Goal: Information Seeking & Learning: Learn about a topic

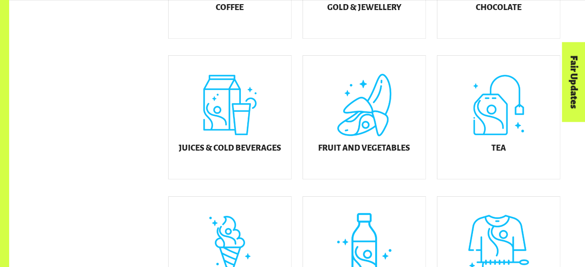
scroll to position [356, 0]
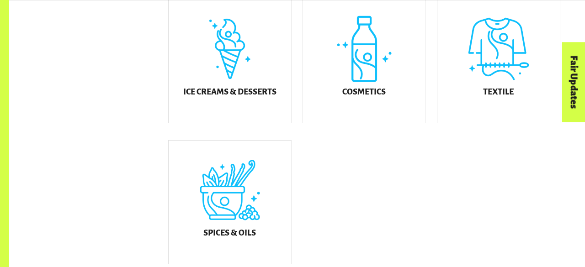
click at [270, 107] on div "Ice Creams & Desserts" at bounding box center [230, 61] width 122 height 123
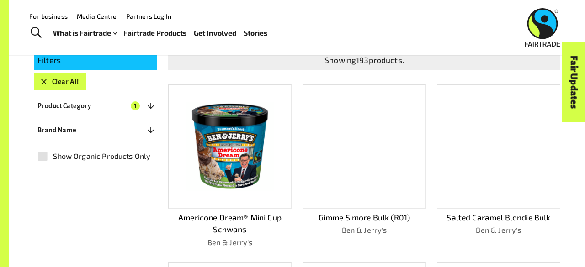
scroll to position [159, 0]
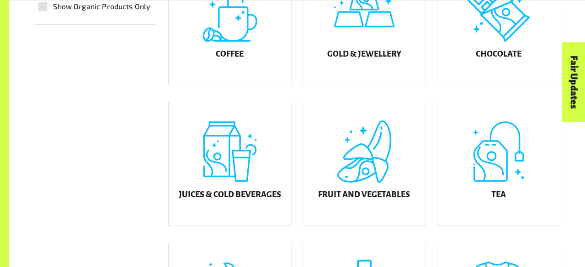
scroll to position [311, 0]
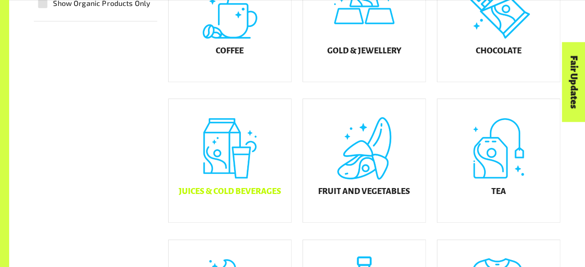
click at [224, 184] on div "Juices & Cold Beverages" at bounding box center [230, 160] width 122 height 123
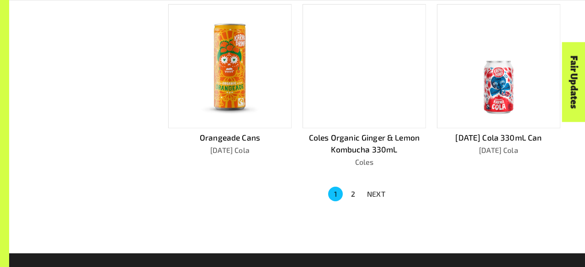
scroll to position [602, 0]
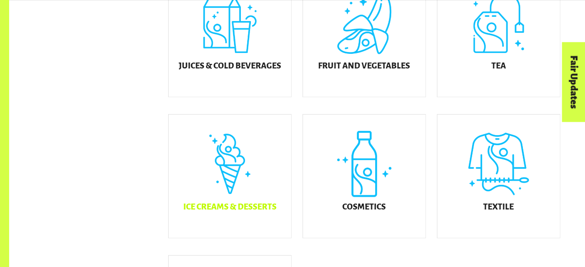
click at [255, 198] on div "Ice Creams & Desserts" at bounding box center [230, 176] width 122 height 123
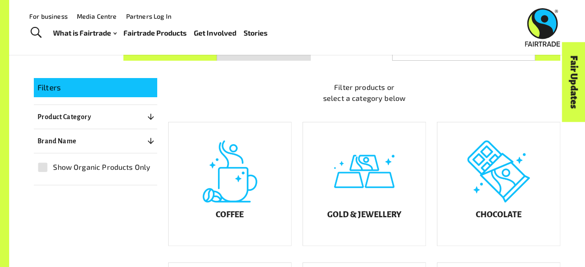
scroll to position [140, 0]
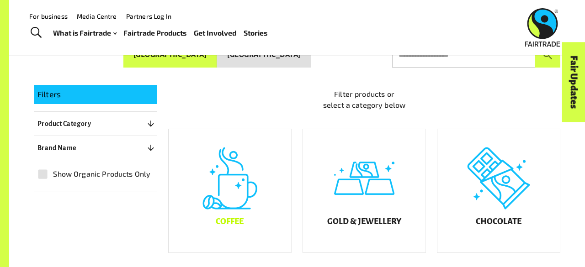
click at [251, 207] on div "Coffee" at bounding box center [230, 190] width 122 height 123
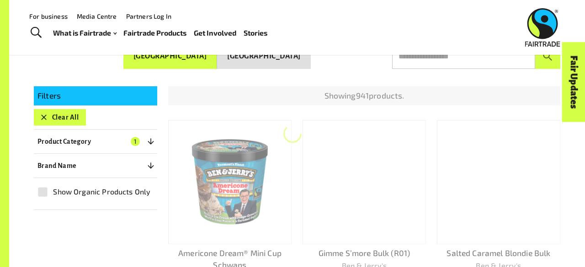
scroll to position [138, 0]
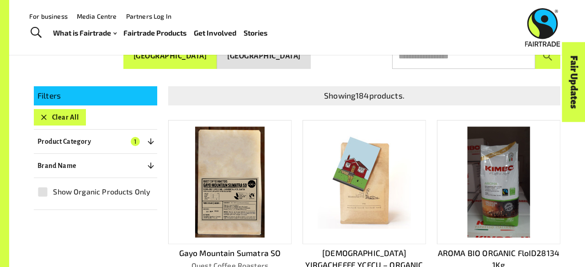
click at [251, 207] on img at bounding box center [229, 182] width 69 height 111
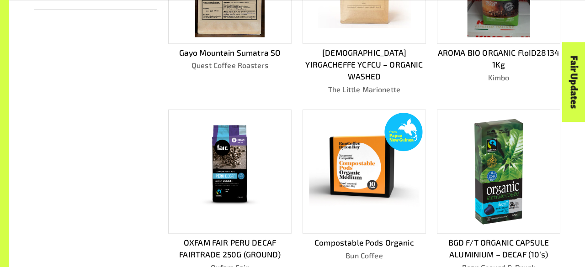
scroll to position [339, 0]
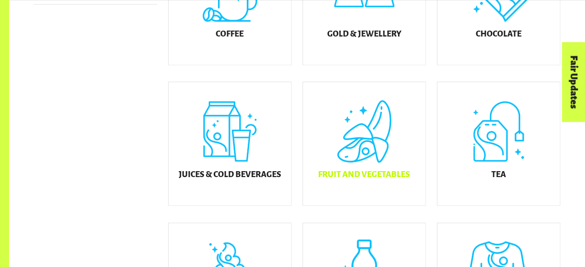
scroll to position [328, 0]
click at [390, 198] on div "Fruit and Vegetables" at bounding box center [364, 143] width 122 height 123
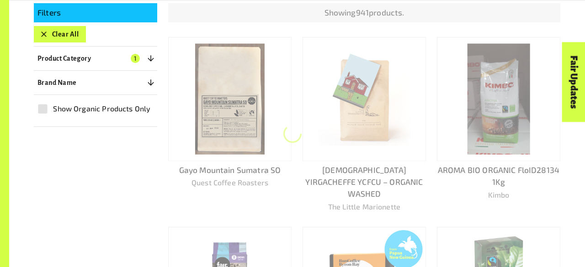
scroll to position [223, 0]
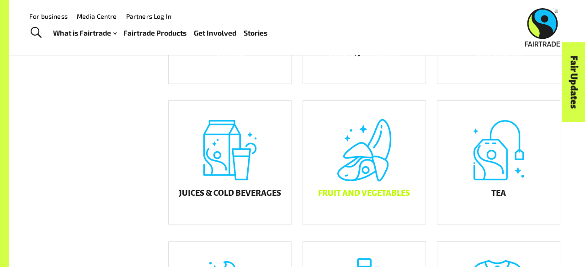
scroll to position [307, 0]
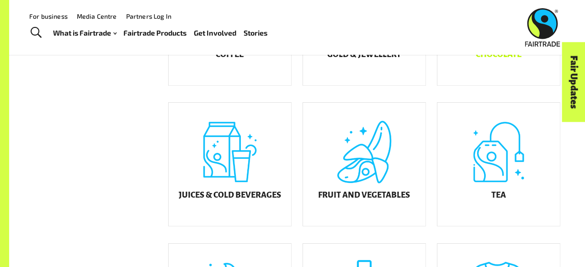
click at [508, 70] on div "Chocolate" at bounding box center [498, 23] width 122 height 123
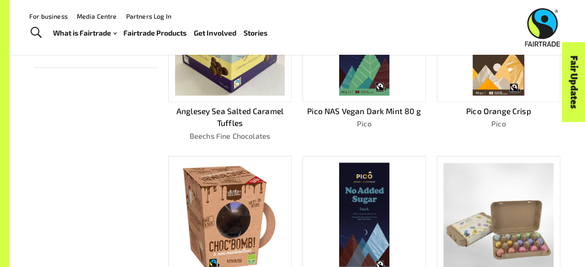
scroll to position [215, 0]
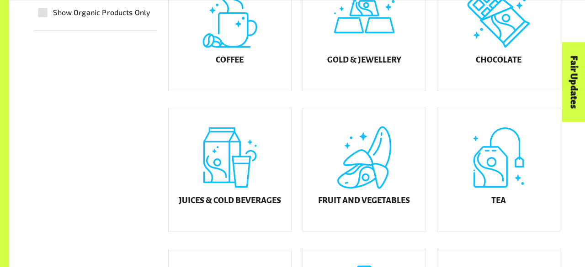
scroll to position [307, 0]
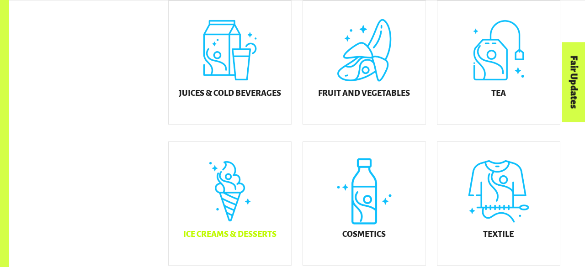
click at [229, 221] on div "Ice Creams & Desserts" at bounding box center [230, 203] width 122 height 123
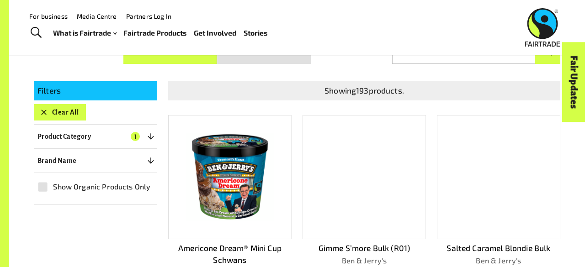
scroll to position [138, 0]
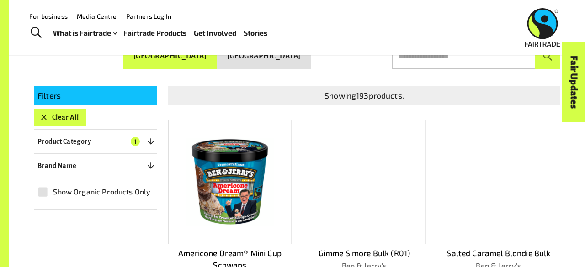
click at [254, 171] on img at bounding box center [230, 182] width 110 height 110
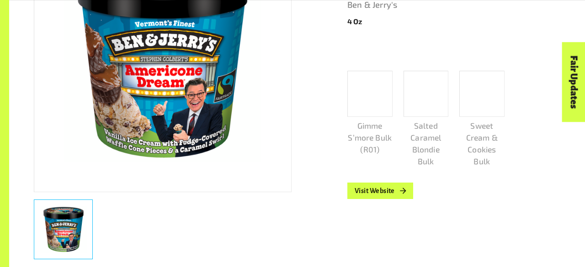
scroll to position [240, 0]
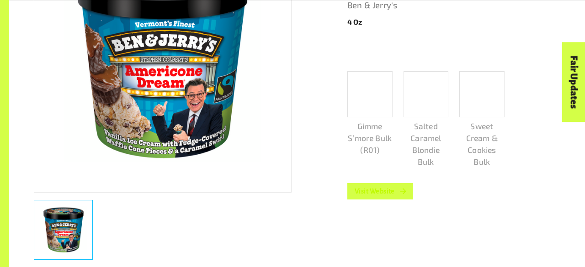
click at [376, 191] on link "Visit Website" at bounding box center [380, 191] width 66 height 16
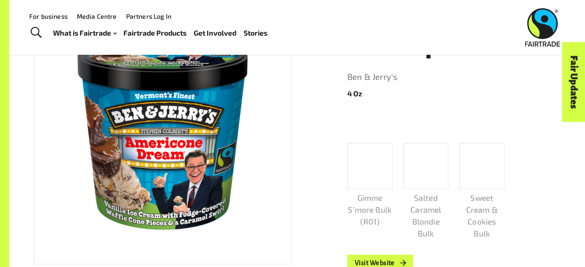
scroll to position [0, 0]
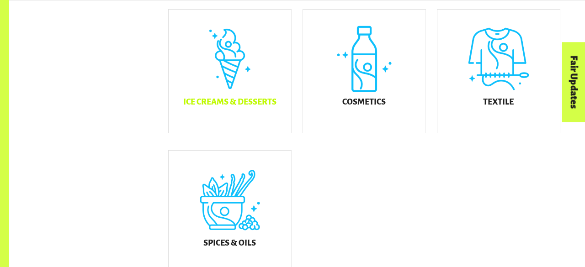
scroll to position [542, 0]
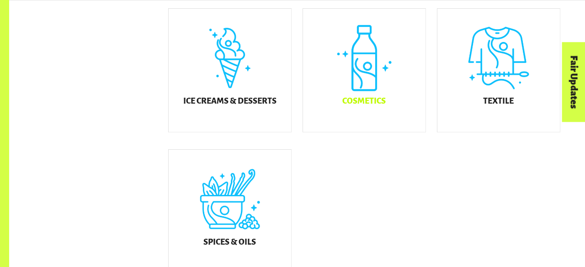
click at [367, 89] on div "Cosmetics" at bounding box center [364, 70] width 122 height 123
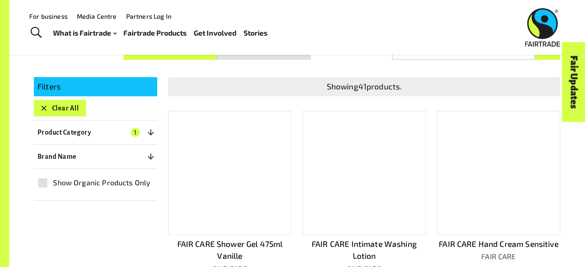
scroll to position [138, 0]
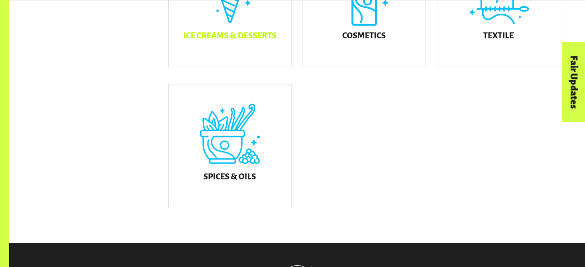
scroll to position [608, 0]
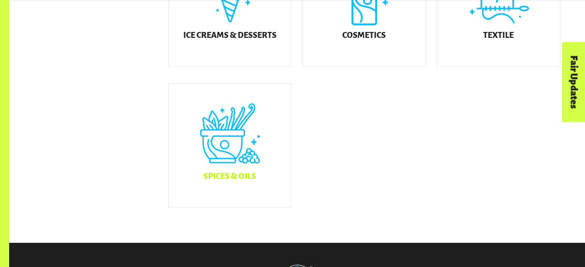
click at [260, 158] on div "Spices & Oils" at bounding box center [230, 145] width 122 height 123
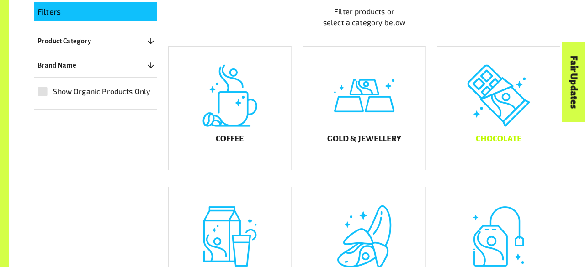
scroll to position [264, 0]
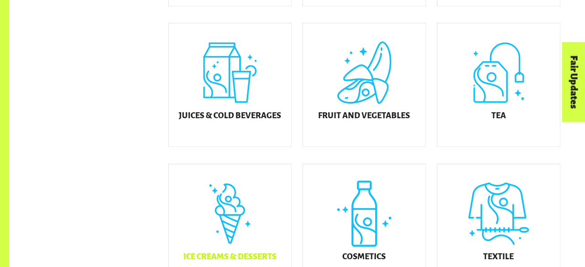
click at [287, 218] on div "Ice Creams & Desserts" at bounding box center [230, 225] width 122 height 123
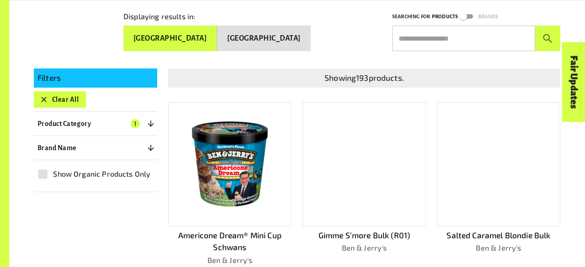
click at [231, 172] on img at bounding box center [230, 164] width 110 height 110
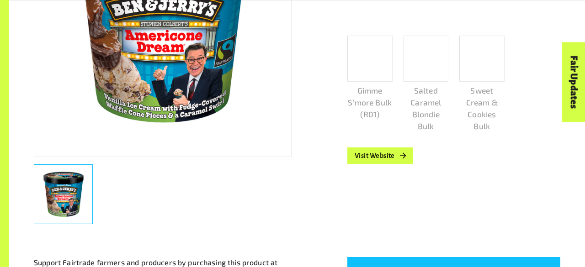
scroll to position [277, 0]
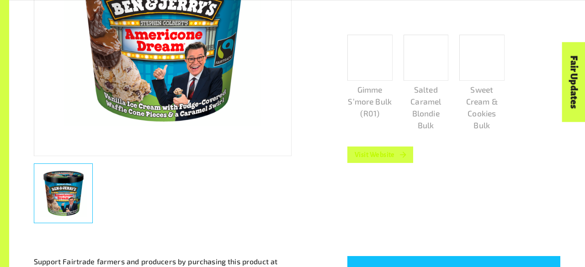
click at [399, 157] on icon at bounding box center [402, 154] width 9 height 9
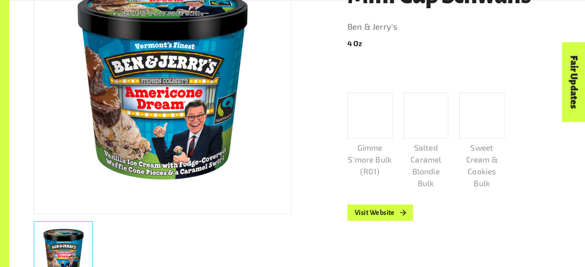
scroll to position [236, 0]
